Goal: Check status: Check status

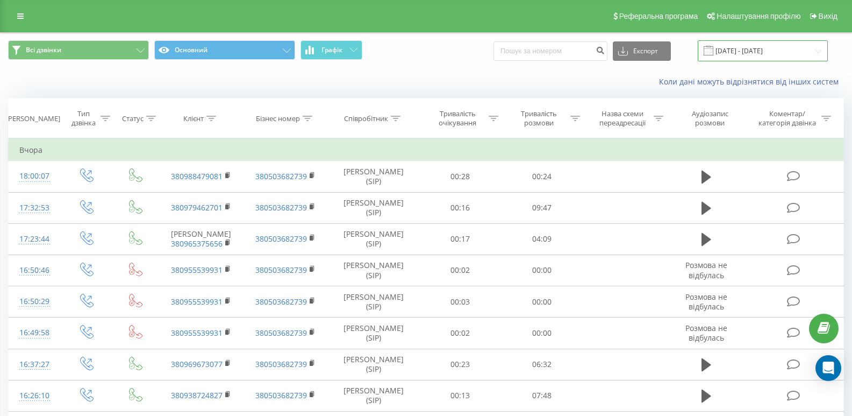
click at [756, 49] on input "[DATE] - [DATE]" at bounding box center [763, 50] width 130 height 21
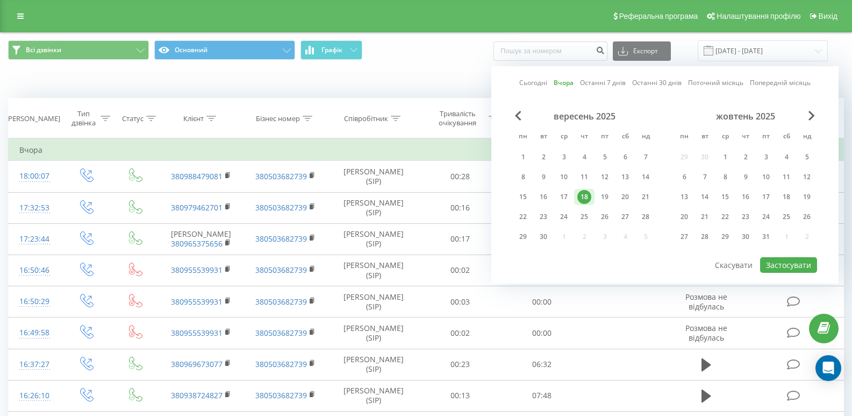
click at [583, 198] on div "18" at bounding box center [584, 197] width 14 height 14
click at [779, 264] on button "Застосувати" at bounding box center [788, 265] width 57 height 16
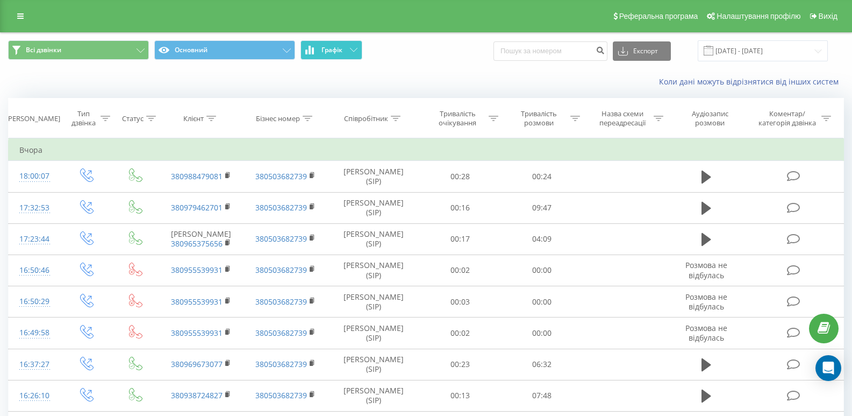
click at [338, 48] on span "Графік" at bounding box center [331, 50] width 21 height 8
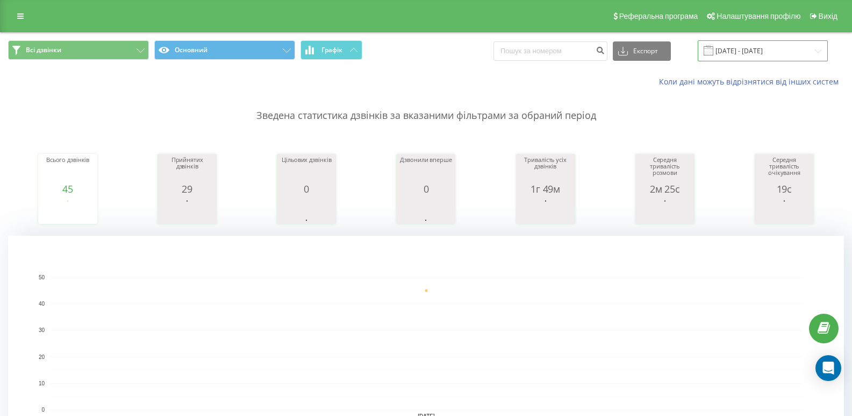
click at [742, 48] on input "[DATE] - [DATE]" at bounding box center [763, 50] width 130 height 21
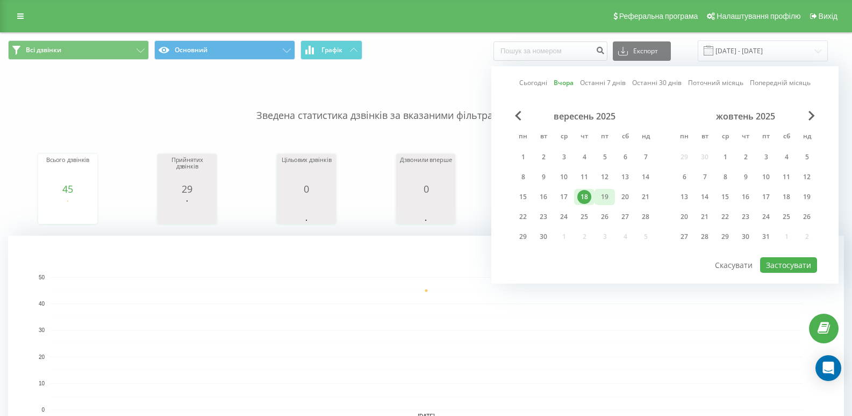
click at [605, 196] on div "19" at bounding box center [605, 197] width 14 height 14
click at [787, 266] on button "Застосувати" at bounding box center [788, 265] width 57 height 16
type input "[DATE] - [DATE]"
